Goal: Information Seeking & Learning: Find specific fact

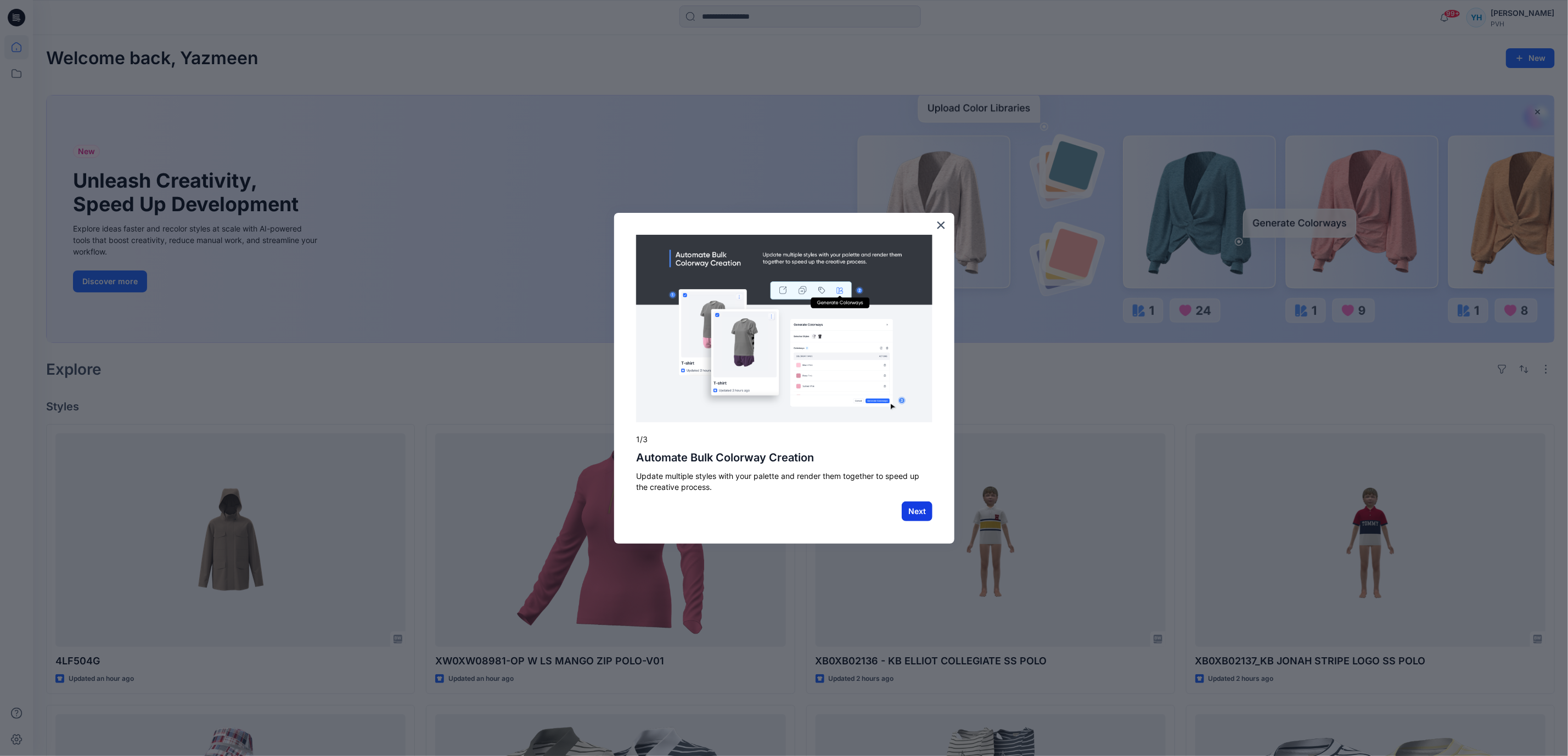
click at [918, 512] on button "Next" at bounding box center [917, 511] width 31 height 19
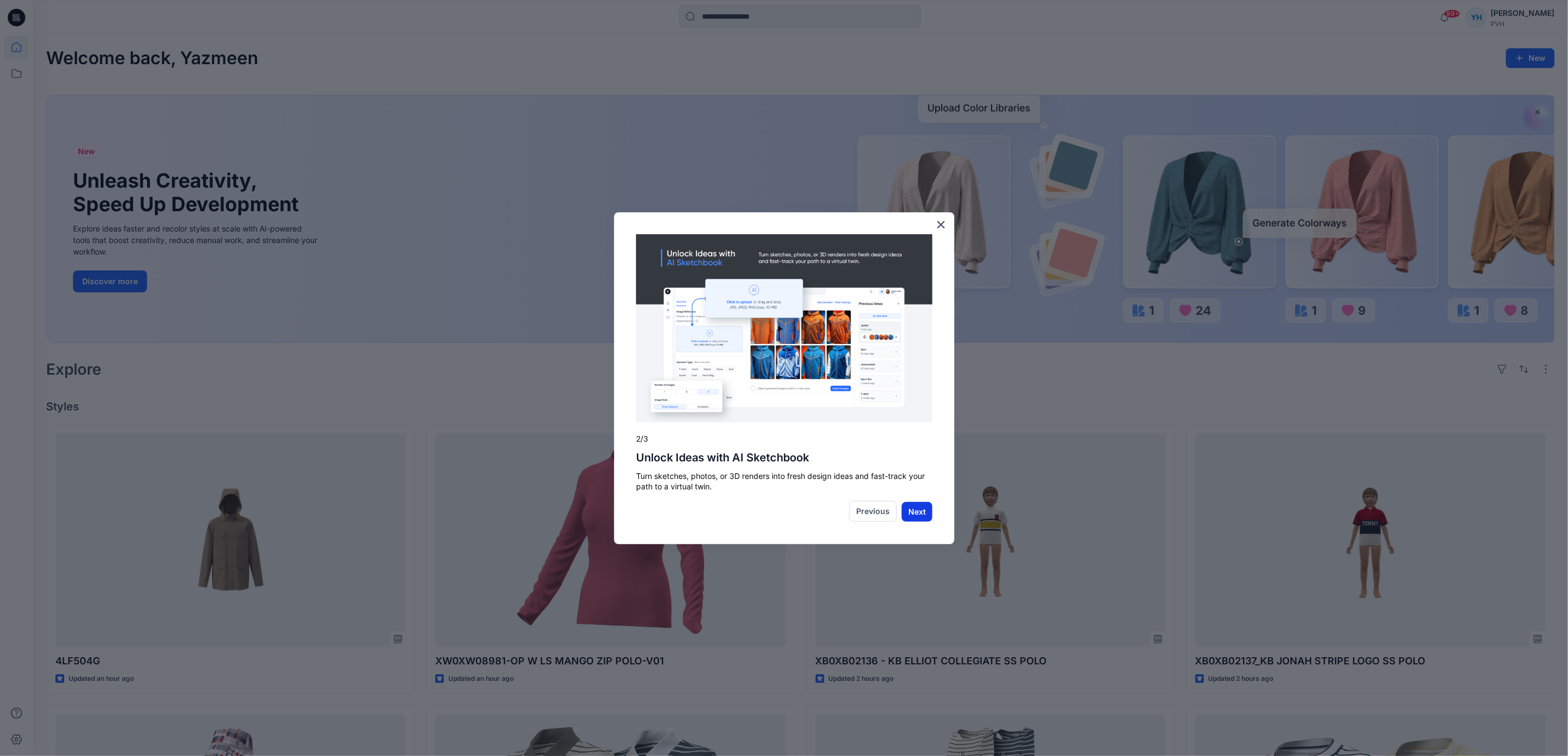
click at [923, 510] on button "Next" at bounding box center [917, 511] width 31 height 19
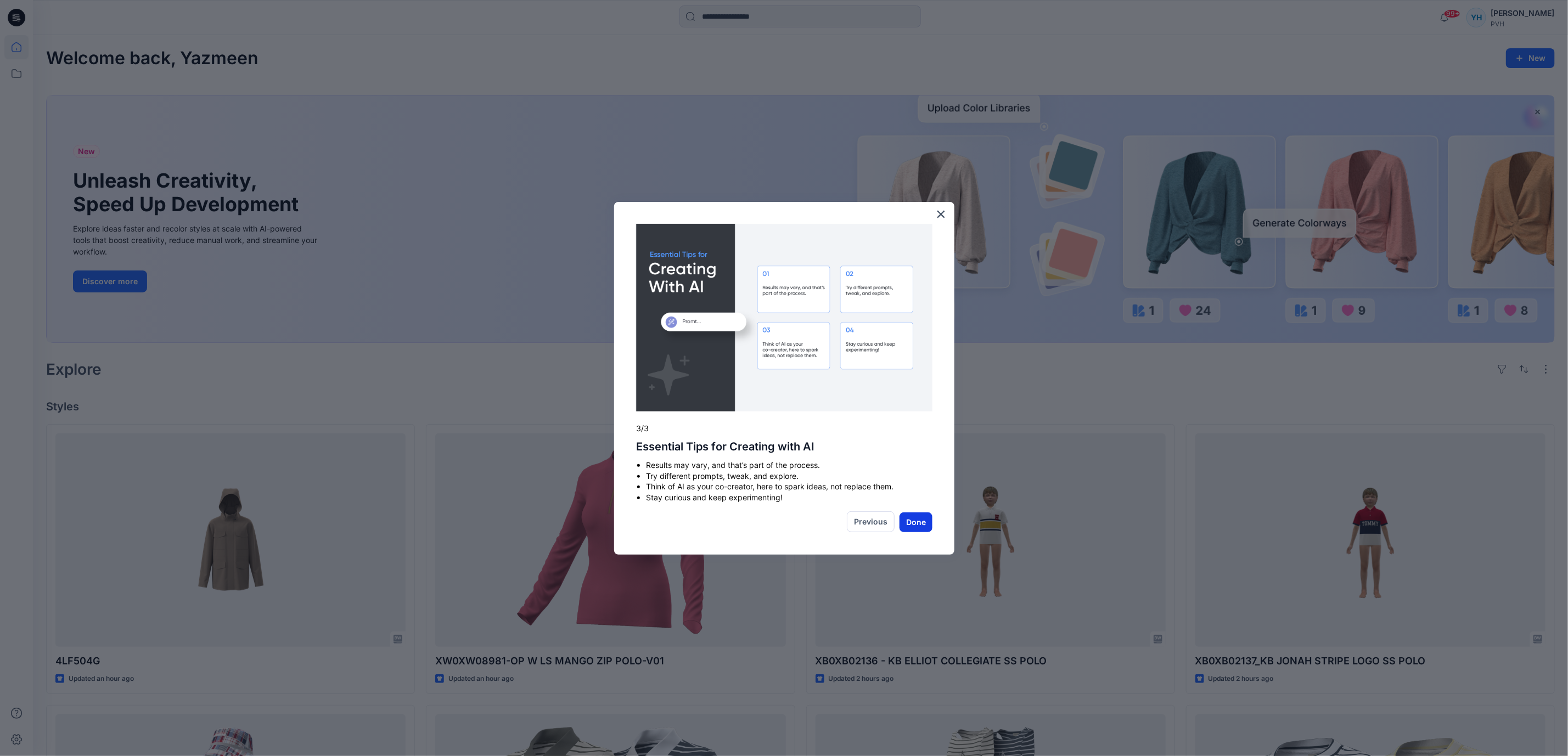
click at [918, 516] on button "Done" at bounding box center [916, 522] width 33 height 19
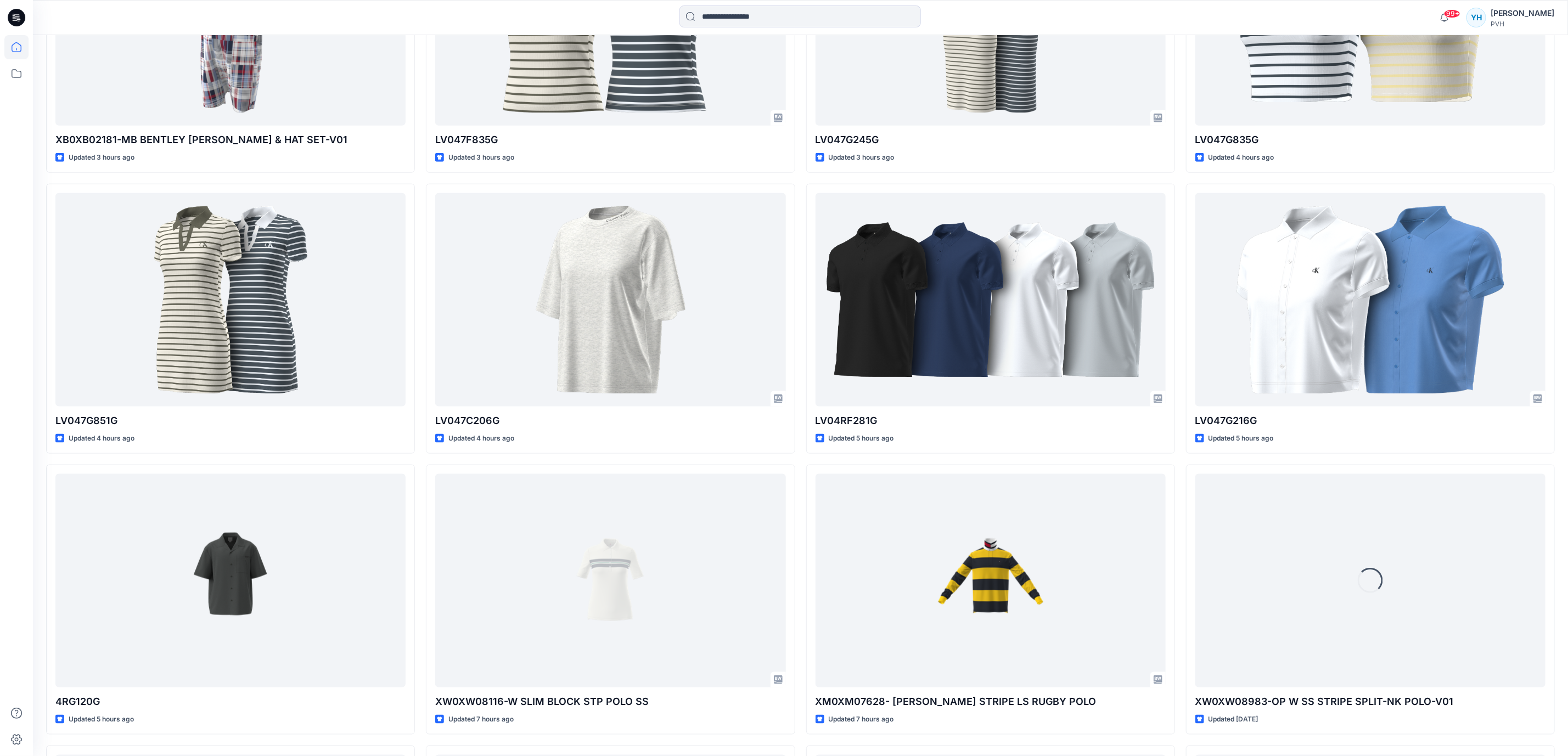
scroll to position [986, 0]
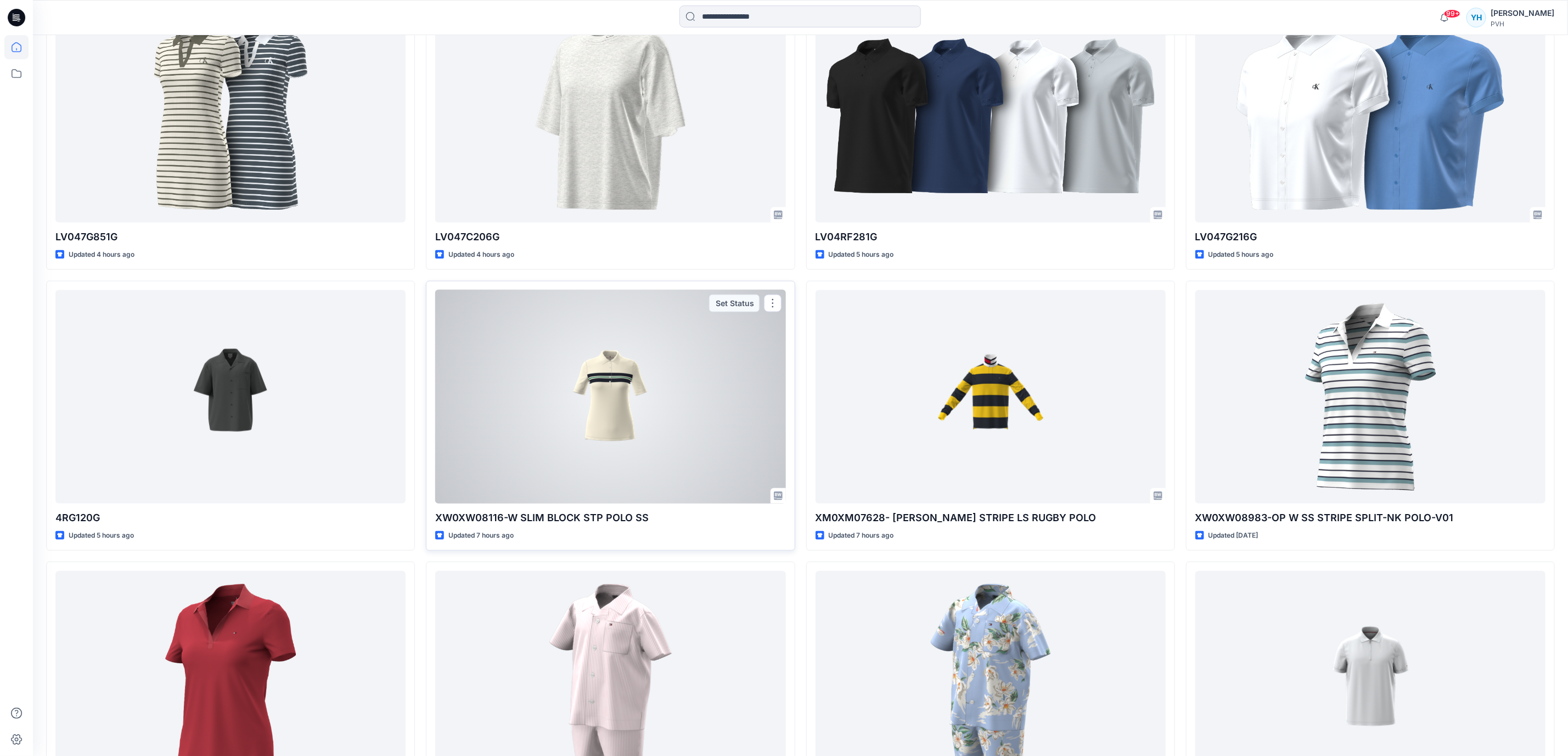
click at [672, 412] on div at bounding box center [611, 397] width 350 height 213
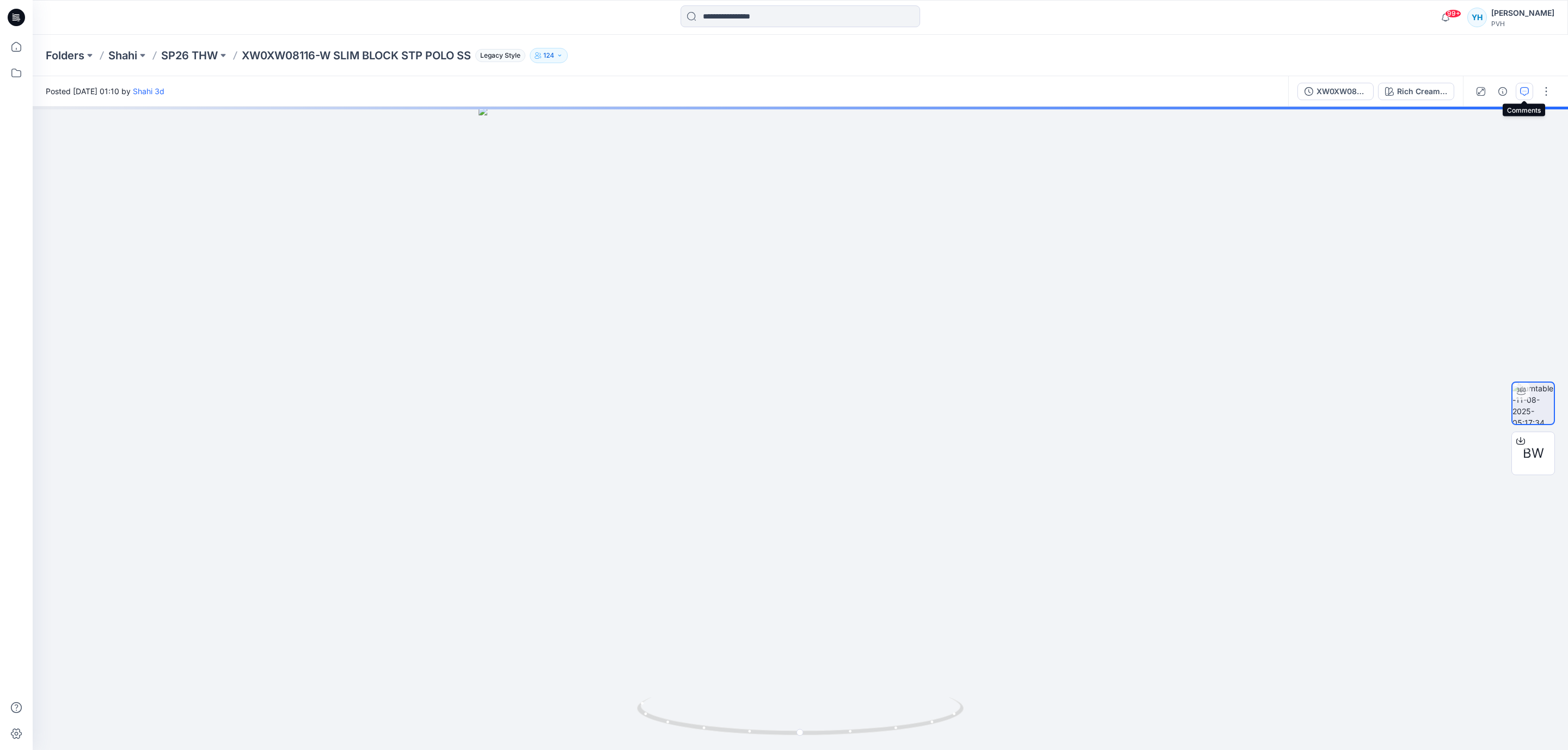
click at [1526, 92] on icon "button" at bounding box center [1524, 92] width 9 height 9
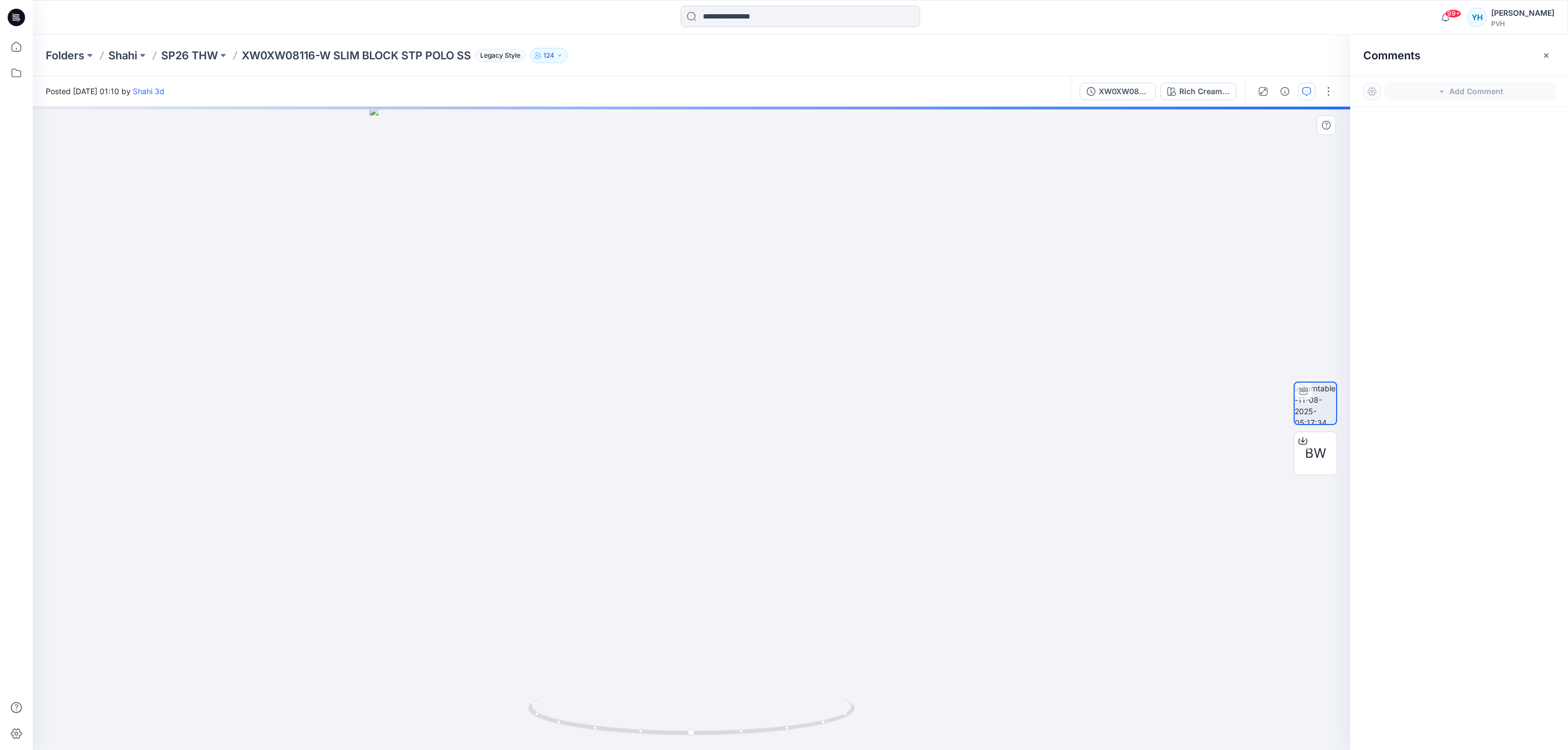
click at [987, 190] on div at bounding box center [692, 428] width 1318 height 643
click at [1310, 93] on icon "button" at bounding box center [1307, 92] width 9 height 9
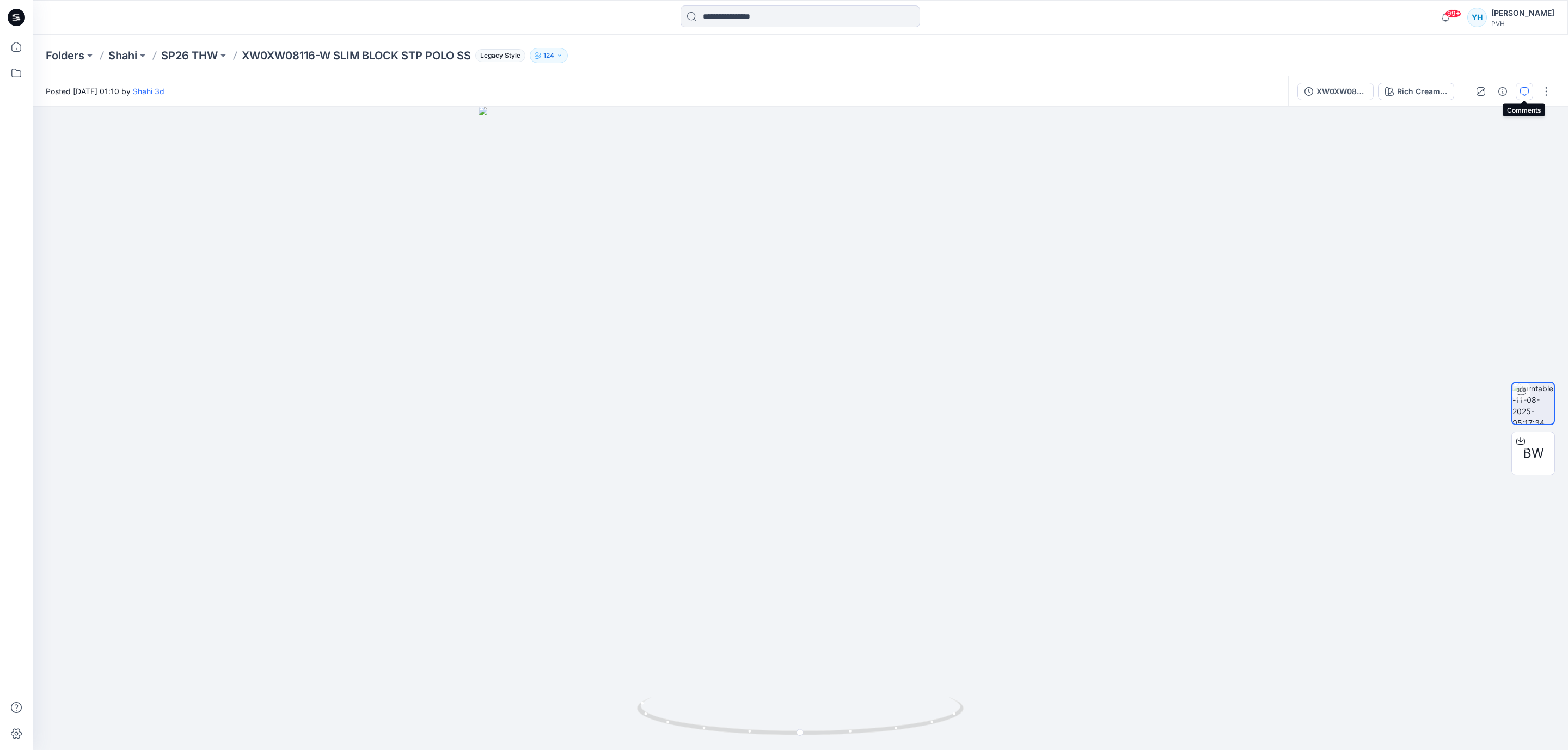
click at [1518, 90] on button "button" at bounding box center [1524, 92] width 17 height 17
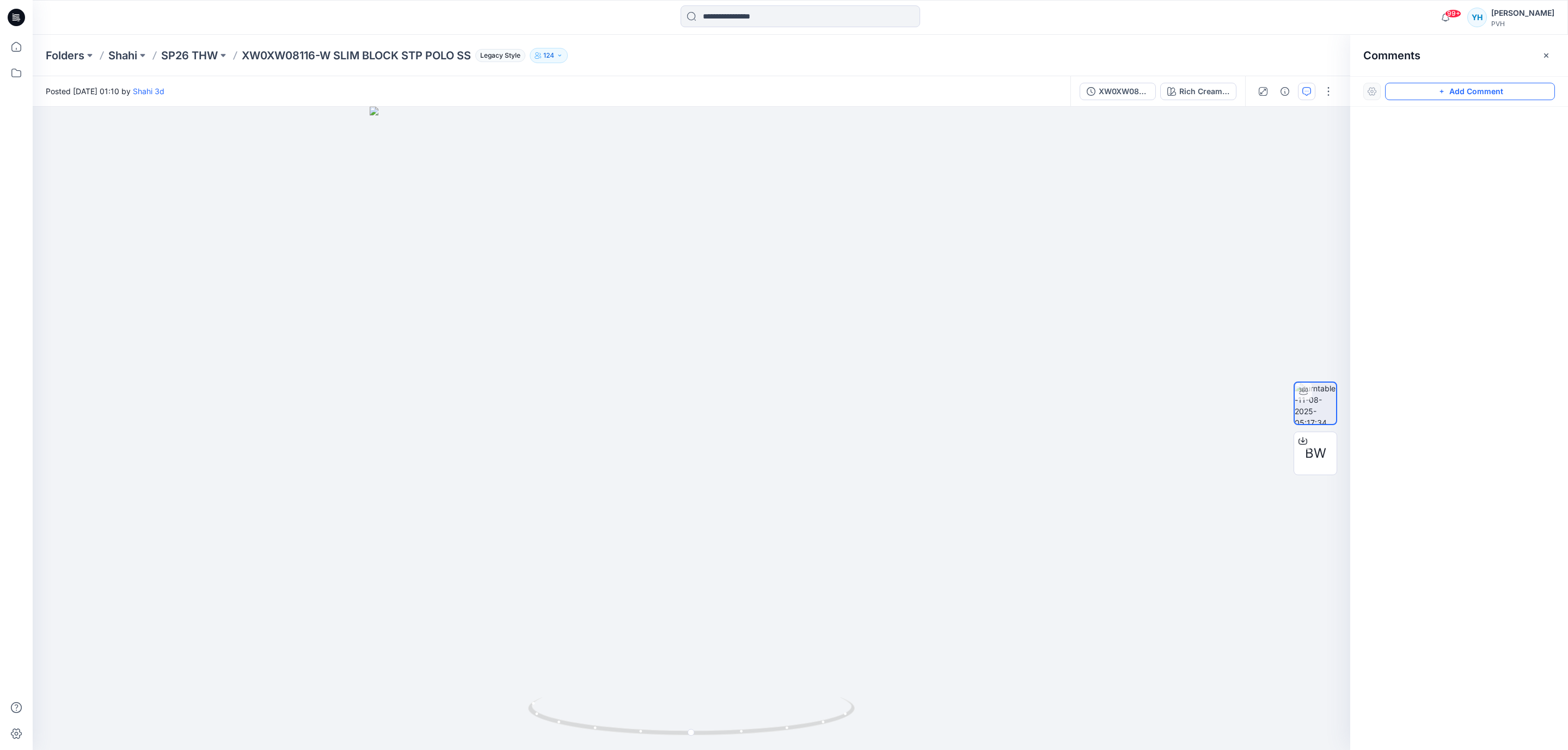
click at [1428, 92] on button "Add Comment" at bounding box center [1469, 92] width 170 height 17
click at [961, 199] on div "1" at bounding box center [692, 428] width 1318 height 643
drag, startPoint x: 1006, startPoint y: 224, endPoint x: 987, endPoint y: 222, distance: 19.1
click at [987, 222] on textarea "**********" at bounding box center [1034, 231] width 179 height 44
type textarea "**********"
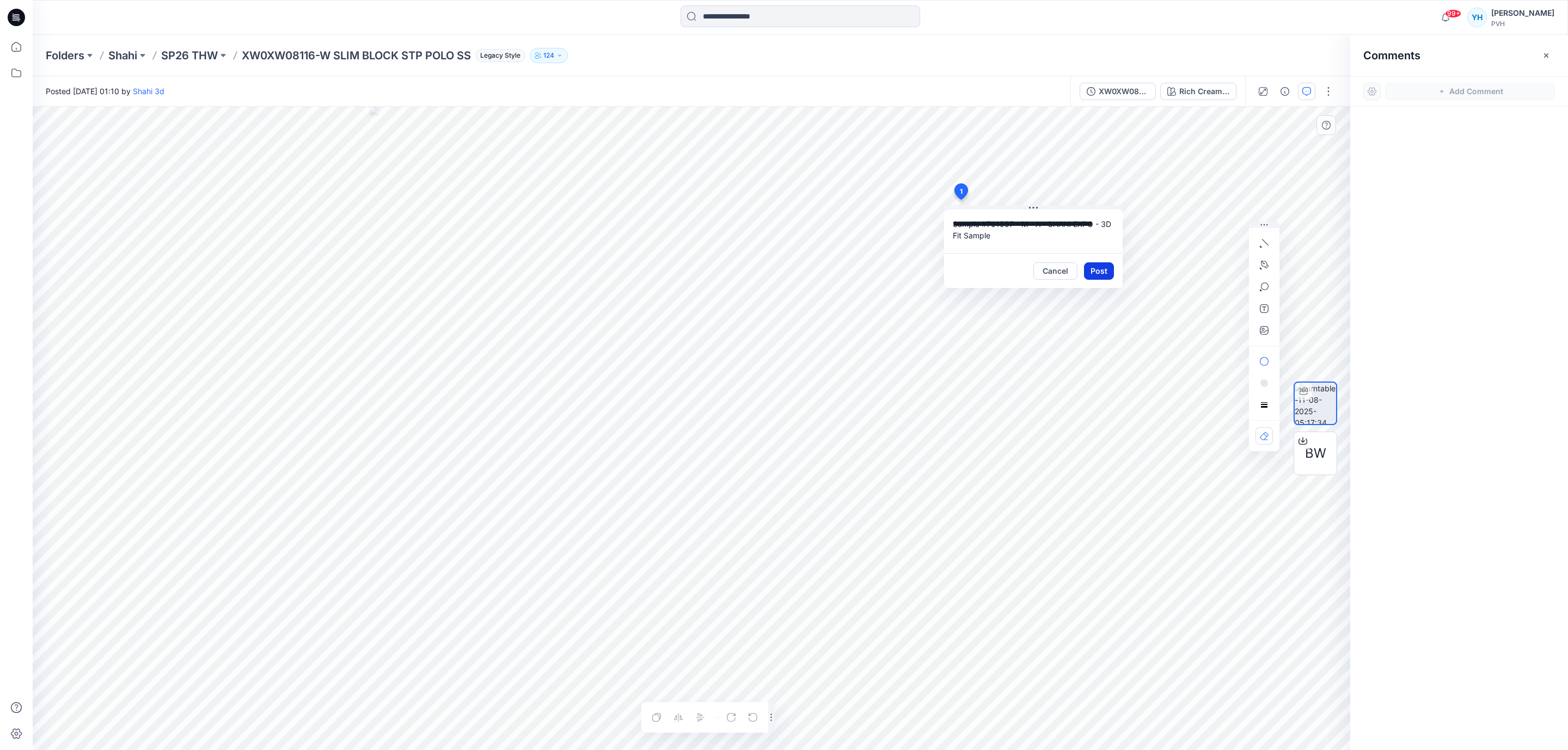
click at [1095, 267] on button "Post" at bounding box center [1099, 271] width 30 height 17
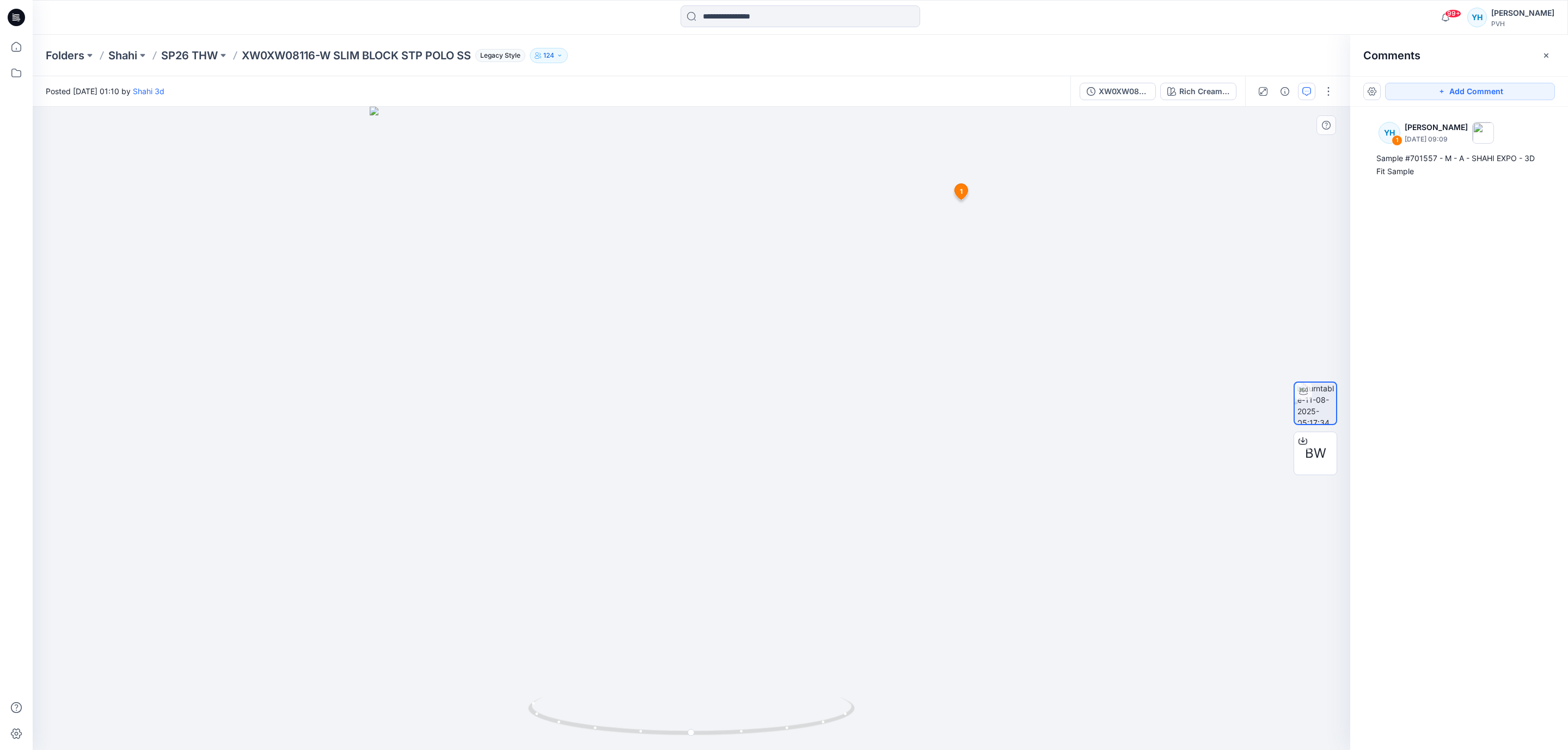
click at [971, 493] on div at bounding box center [692, 428] width 1318 height 643
drag, startPoint x: 735, startPoint y: 482, endPoint x: 569, endPoint y: 478, distance: 166.0
click at [569, 478] on div at bounding box center [692, 428] width 1318 height 643
drag, startPoint x: 784, startPoint y: 443, endPoint x: 774, endPoint y: 443, distance: 10.0
click at [774, 443] on div at bounding box center [692, 428] width 1318 height 643
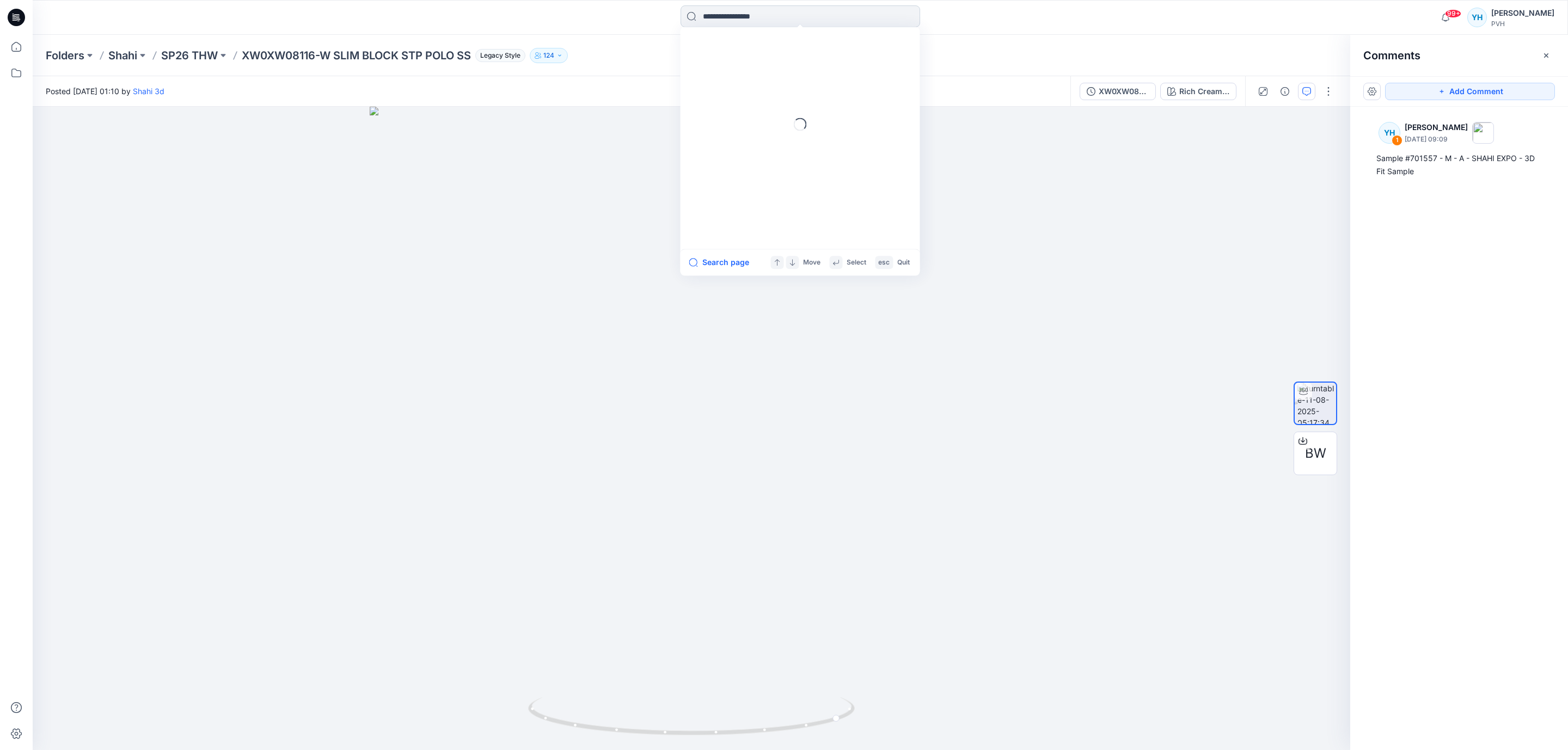
click at [790, 19] on input at bounding box center [800, 16] width 240 height 21
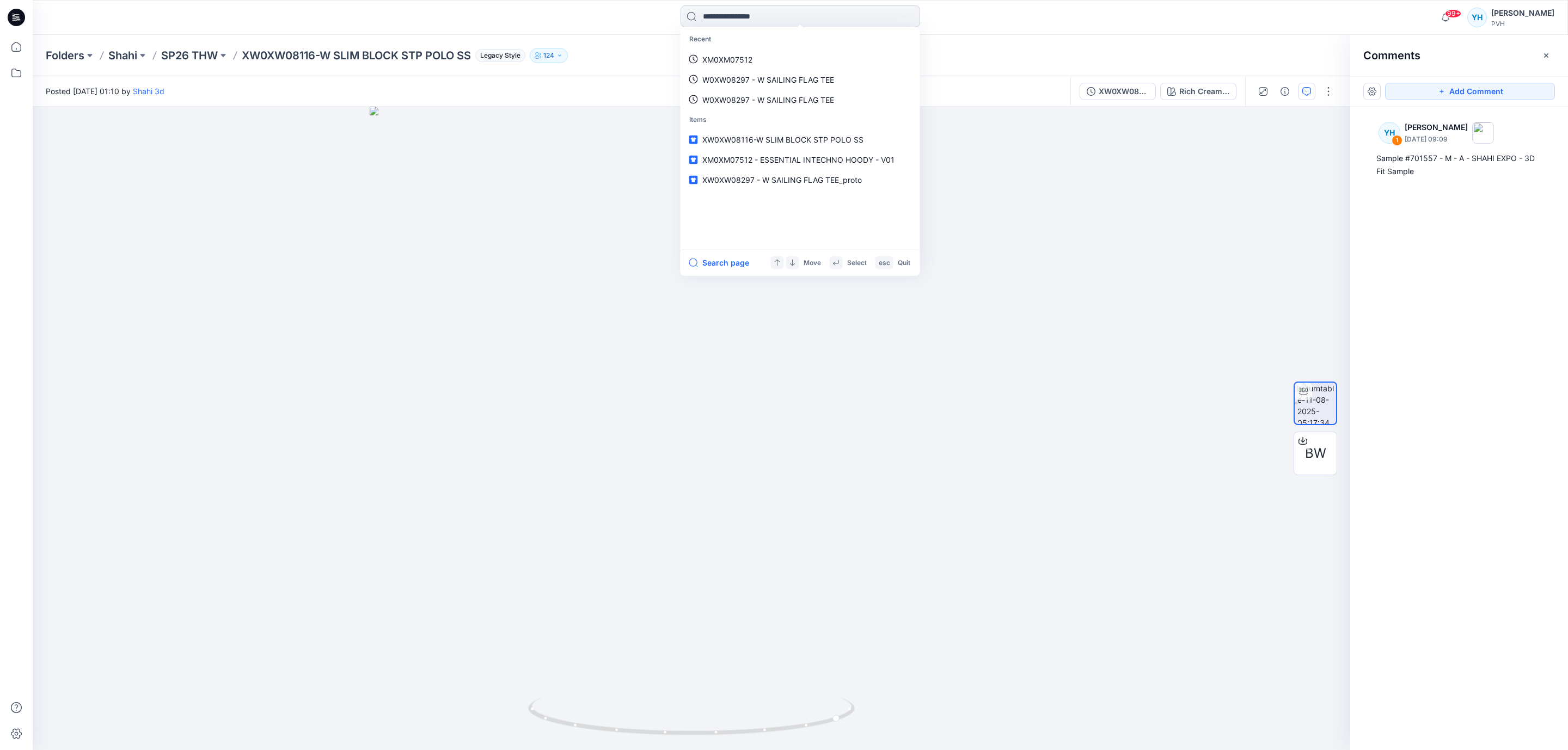
paste input "**********"
type input "**********"
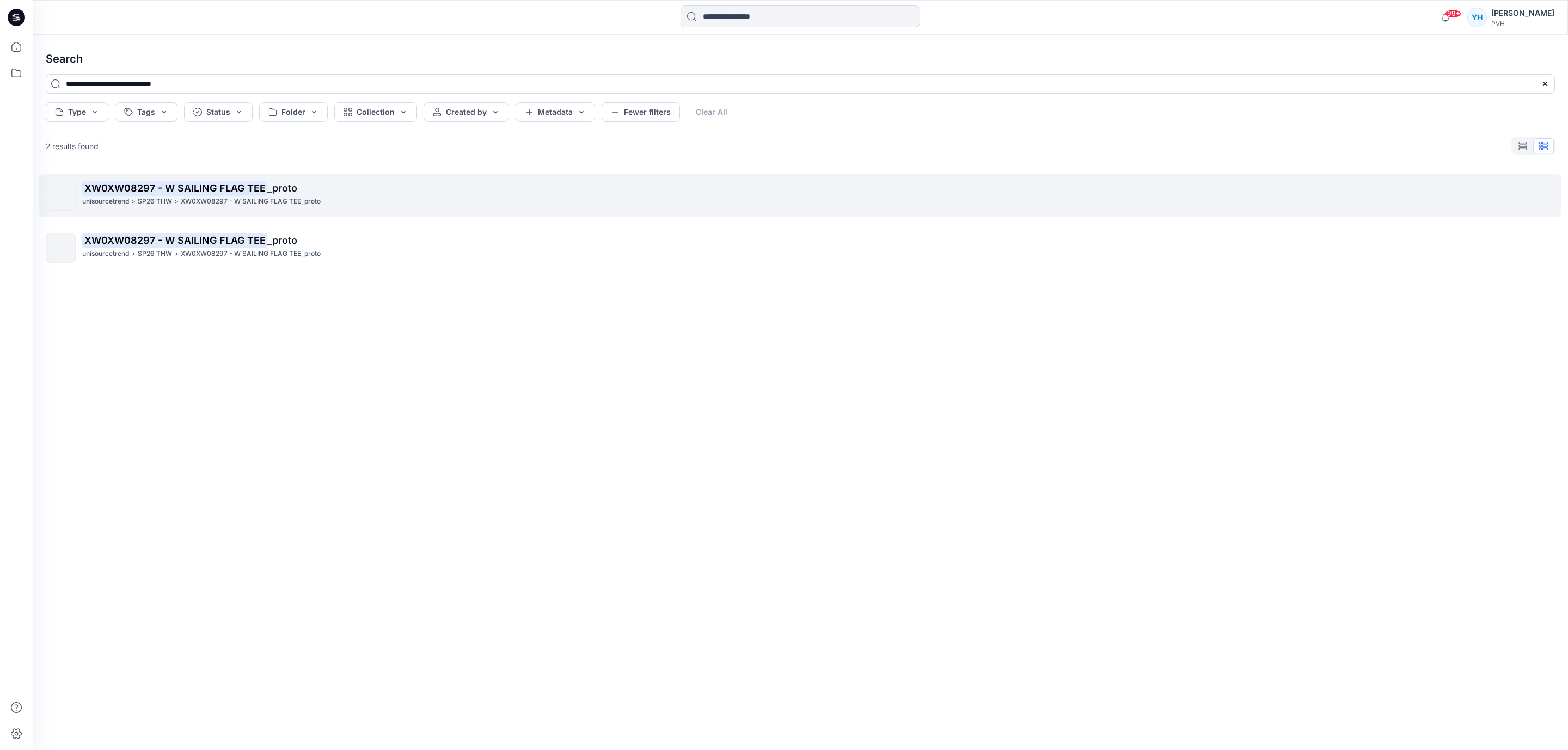
click at [222, 204] on p "XW0XW08297 - W SAILING FLAG TEE_proto" at bounding box center [251, 202] width 140 height 11
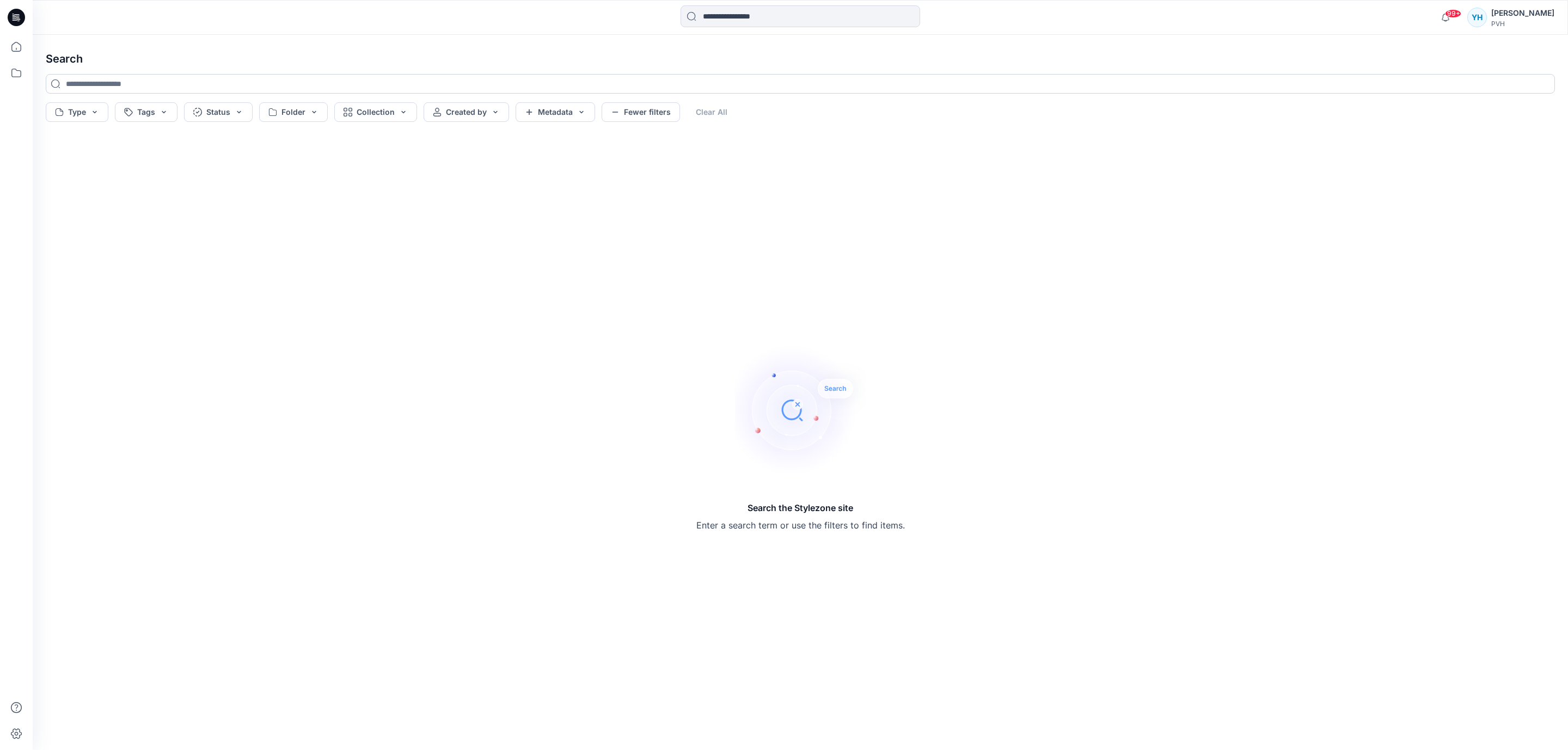
click at [172, 87] on input at bounding box center [800, 84] width 1509 height 19
paste input "**********"
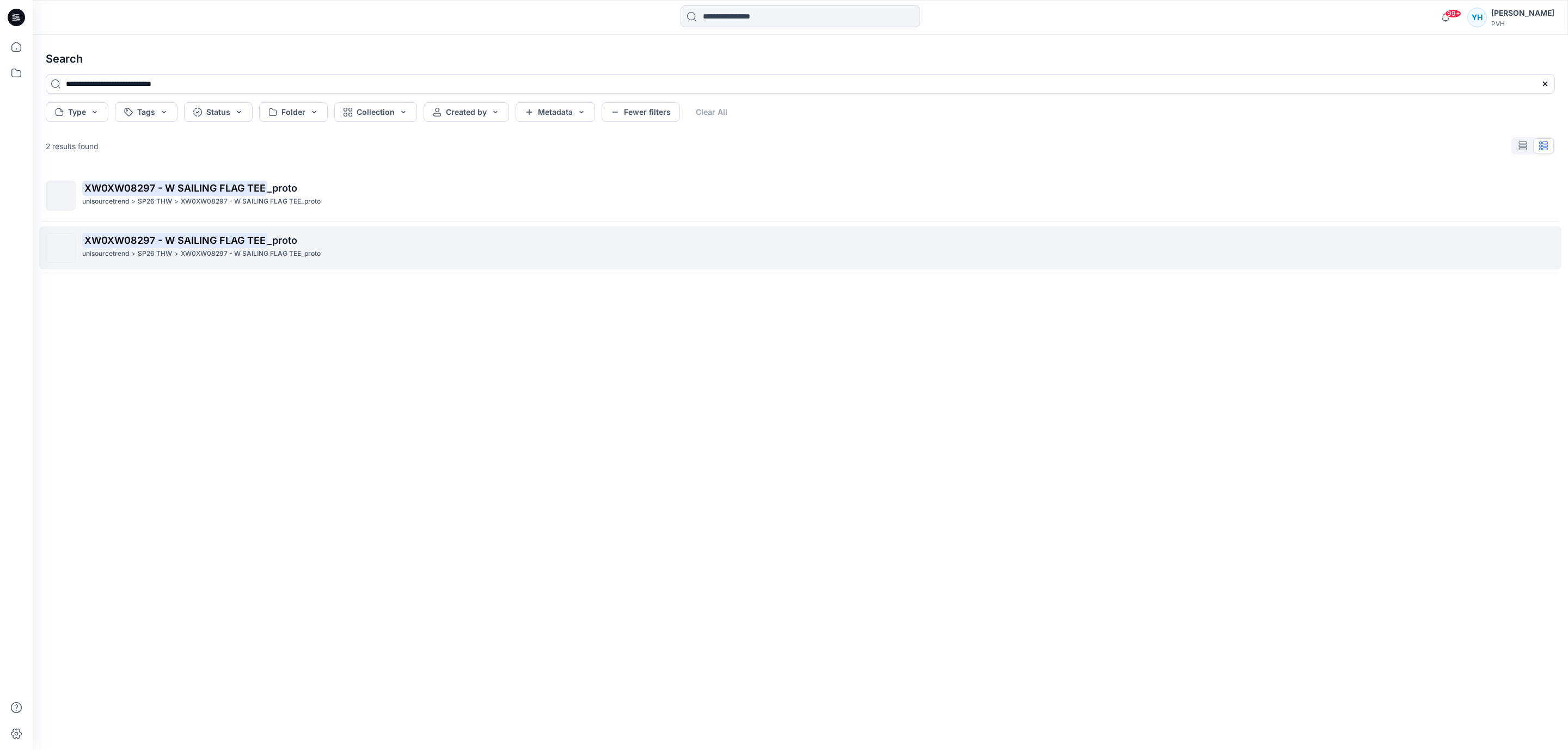
type input "**********"
click at [179, 250] on div "unisourcetrend > SP26 THW > XW0XW08297 - W SAILING FLAG TEE_proto" at bounding box center [818, 254] width 1472 height 11
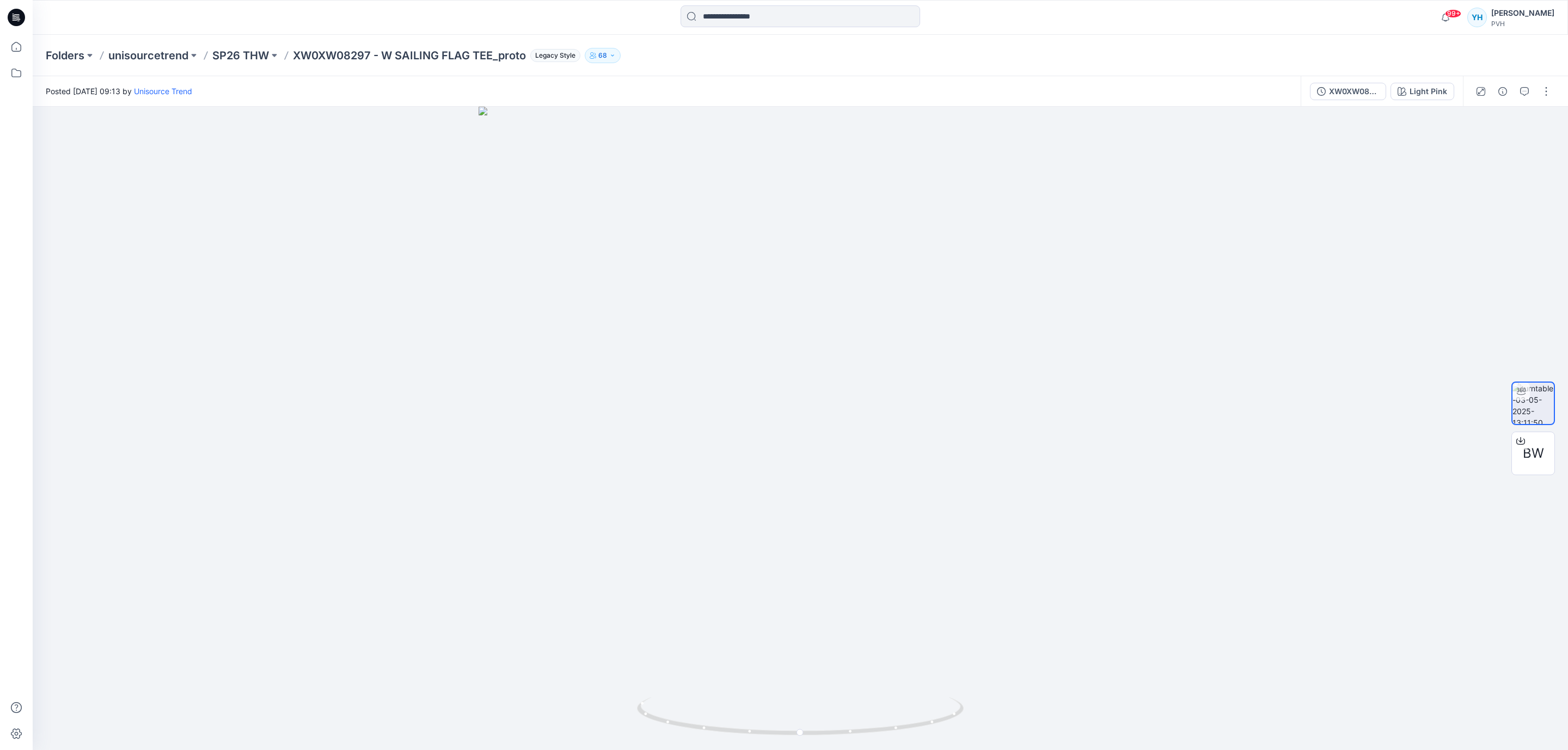
click at [663, 51] on div "Folders unisourcetrend SP26 THW XW0XW08297 - W SAILING FLAG TEE_proto Legacy St…" at bounding box center [758, 55] width 1424 height 15
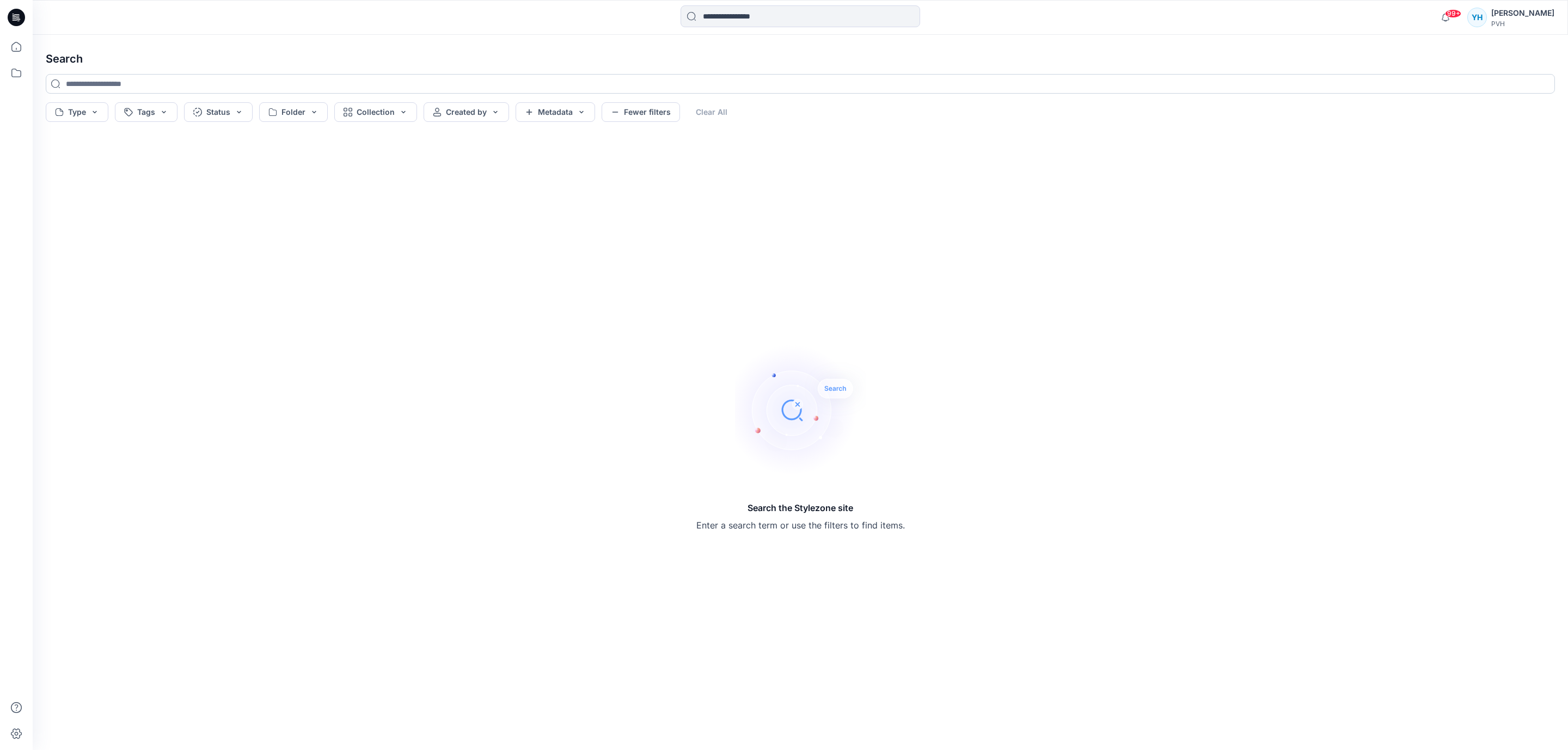
click at [227, 85] on input at bounding box center [800, 84] width 1509 height 19
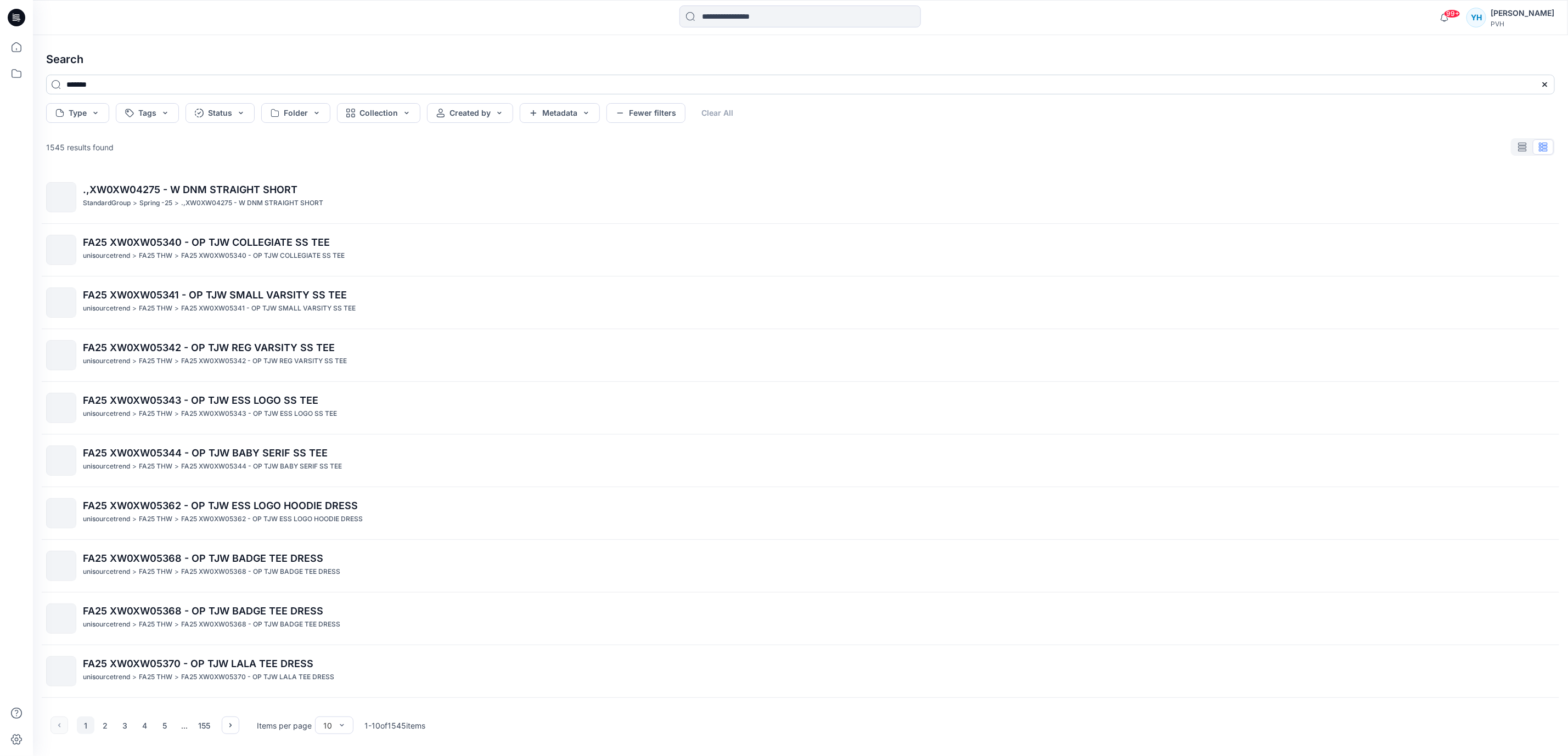
type input "*******"
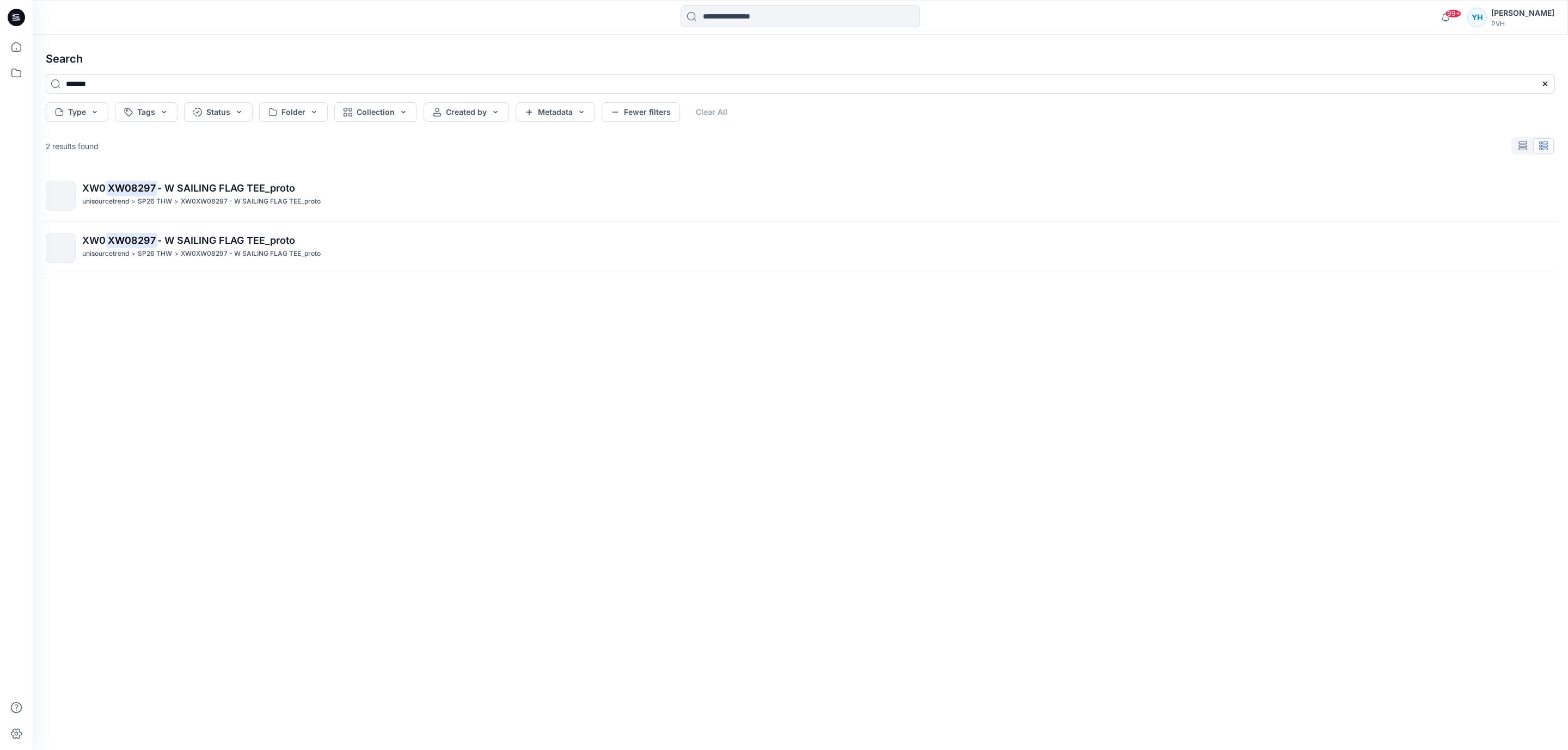
click at [284, 195] on p "XW0 XW08297 - W SAILING FLAG TEE_proto" at bounding box center [818, 188] width 1472 height 15
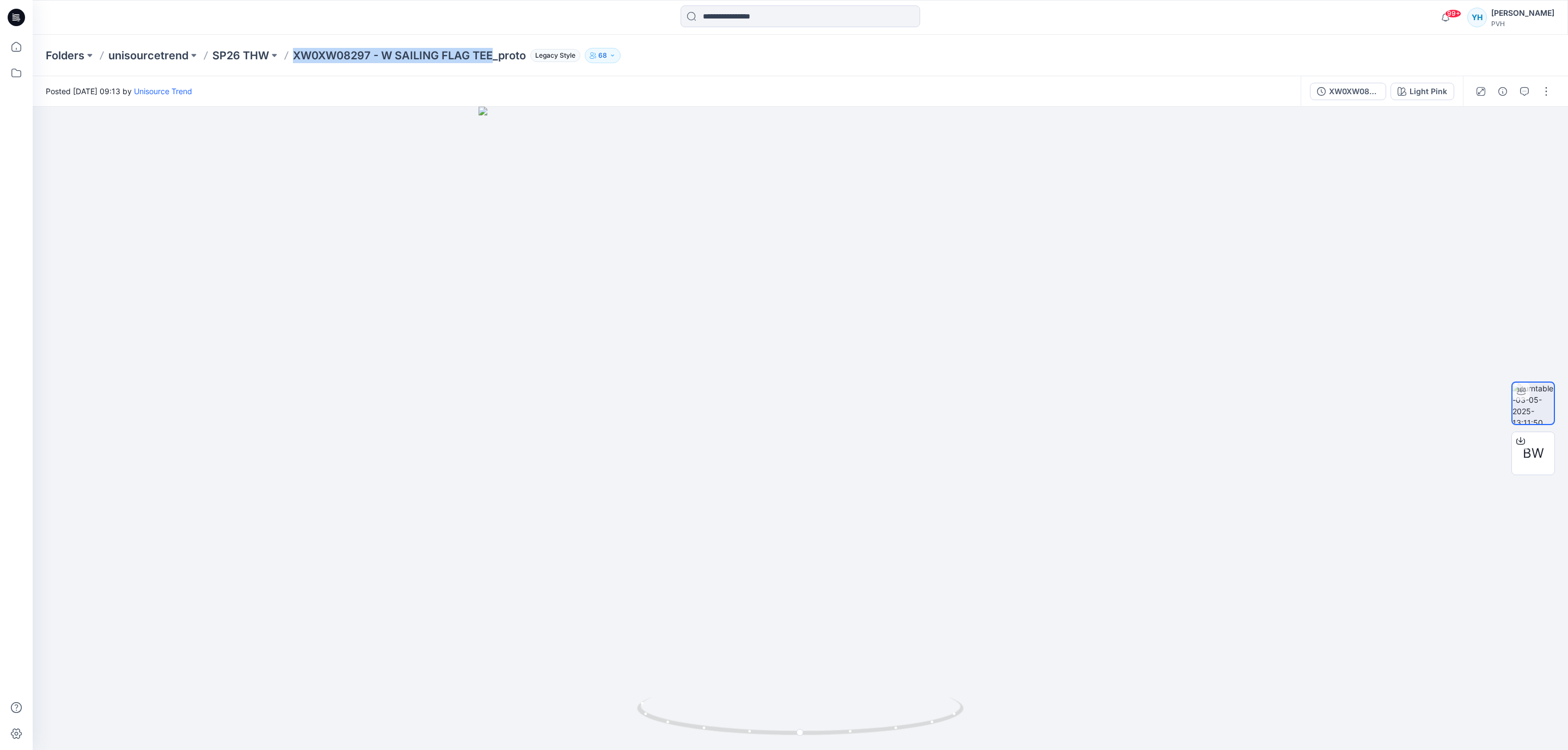
drag, startPoint x: 293, startPoint y: 58, endPoint x: 491, endPoint y: 64, distance: 198.1
click at [491, 64] on div "Folders unisourcetrend SP26 THW XW0XW08297 - W SAILING FLAG TEE_proto Legacy St…" at bounding box center [800, 56] width 1536 height 41
copy p "XW0XW08297 - W SAILING FLAG TEE"
click at [1293, 338] on div at bounding box center [800, 428] width 1536 height 643
